Goal: Task Accomplishment & Management: Manage account settings

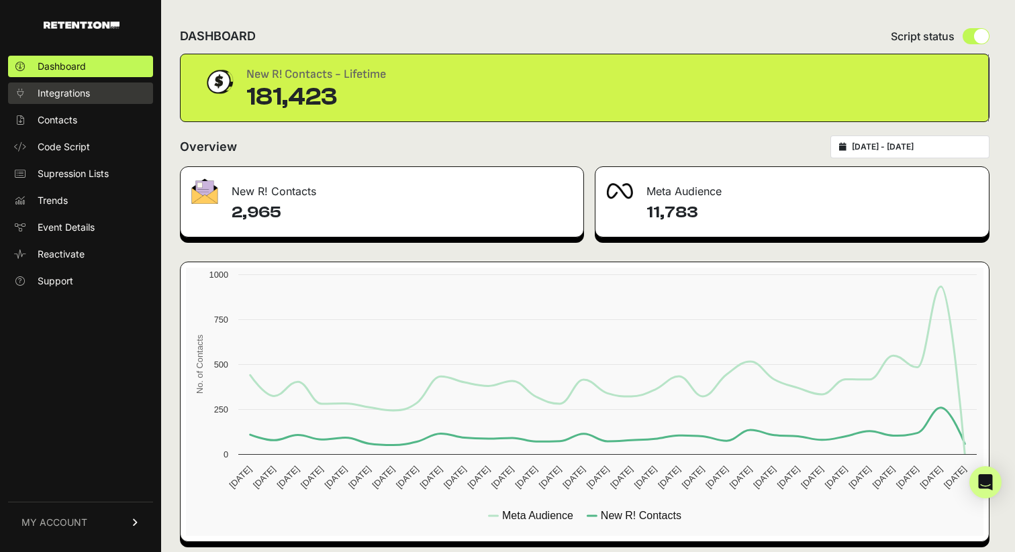
click at [65, 99] on span "Integrations" at bounding box center [64, 93] width 52 height 13
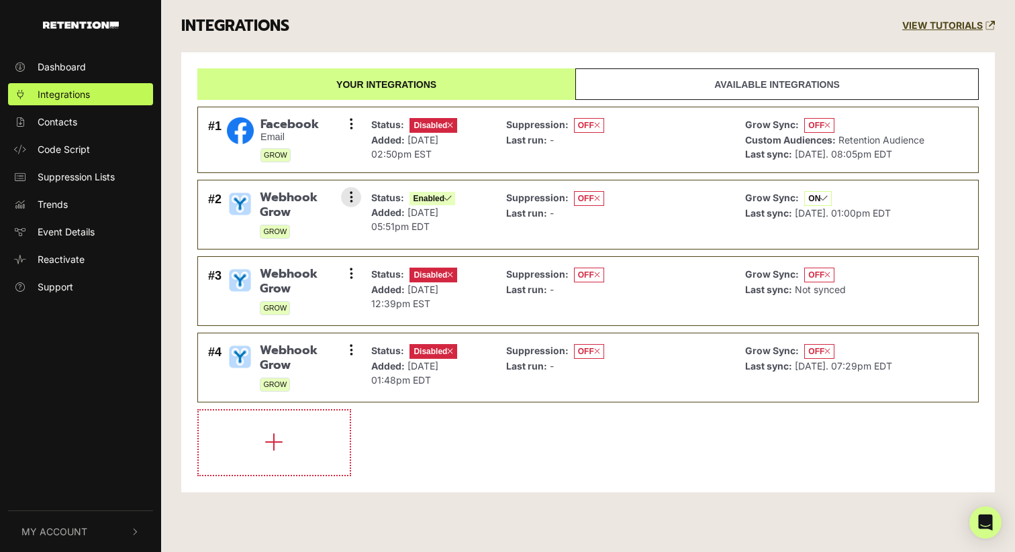
click at [303, 213] on span "Webhook Grow" at bounding box center [305, 205] width 91 height 29
click at [348, 200] on button at bounding box center [351, 197] width 20 height 20
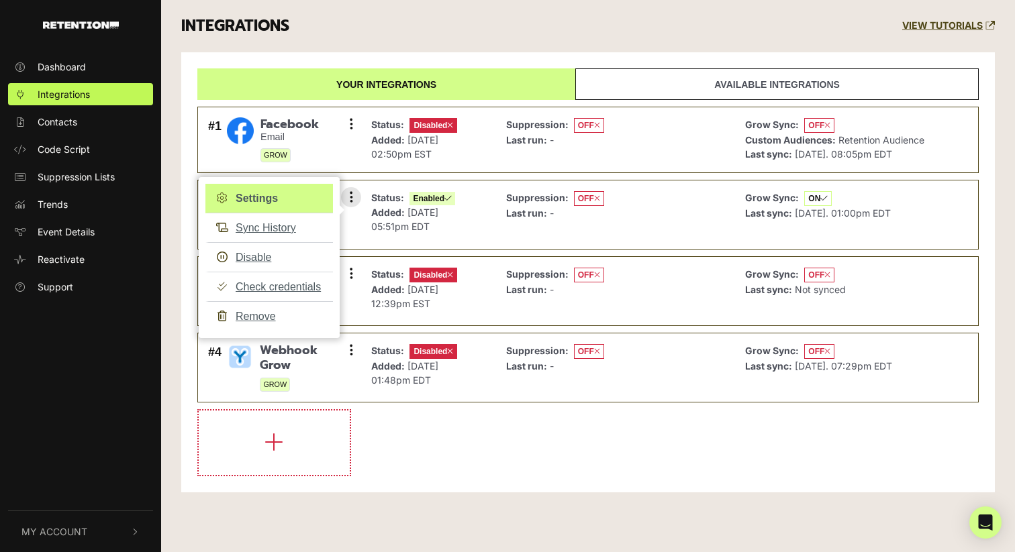
click at [263, 198] on link "Settings" at bounding box center [268, 199] width 127 height 30
